Goal: Information Seeking & Learning: Learn about a topic

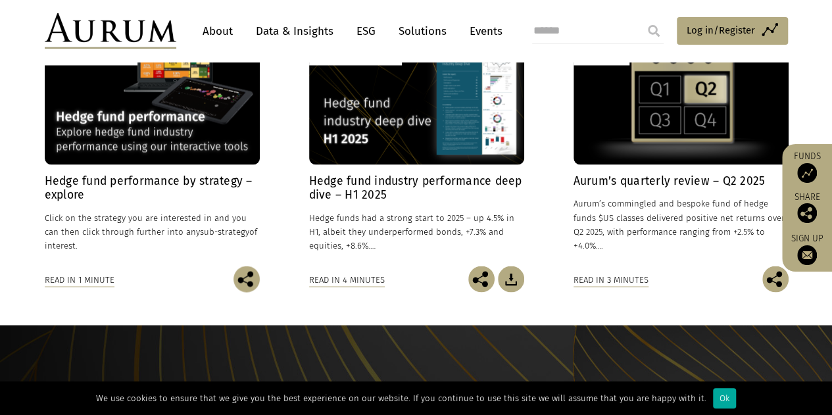
scroll to position [1053, 0]
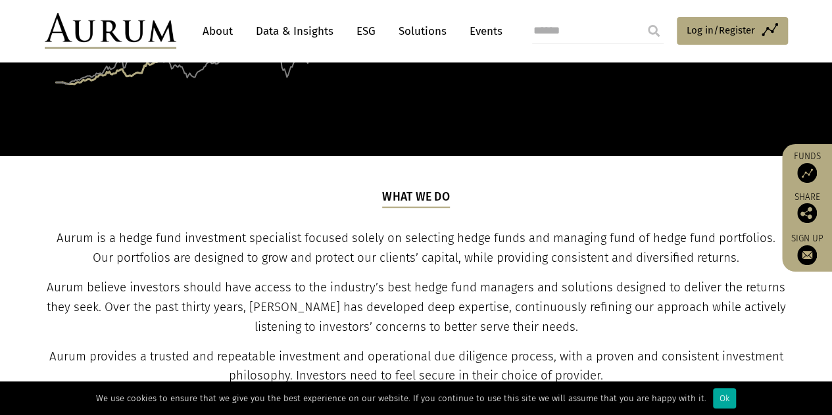
scroll to position [461, 0]
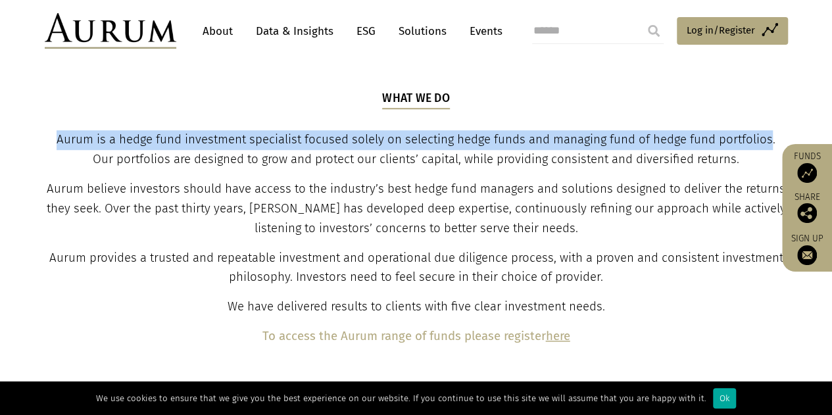
drag, startPoint x: 61, startPoint y: 140, endPoint x: 770, endPoint y: 136, distance: 709.9
click at [770, 136] on span "Aurum is a hedge fund investment specialist focused solely on selecting hedge f…" at bounding box center [416, 149] width 719 height 34
copy span "Aurum is a hedge fund investment specialist focused solely on selecting hedge f…"
click at [479, 37] on link "Events" at bounding box center [482, 31] width 39 height 24
